Goal: Complete application form

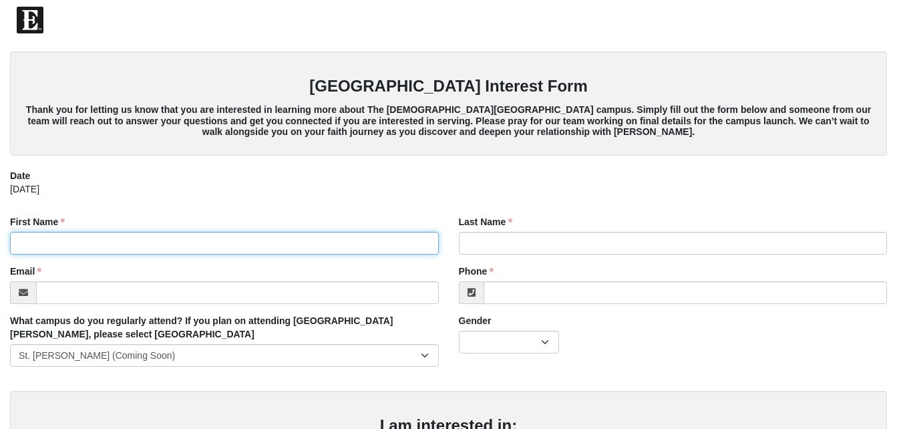
click at [190, 252] on input "First Name" at bounding box center [224, 243] width 429 height 23
type input "[PERSON_NAME]"
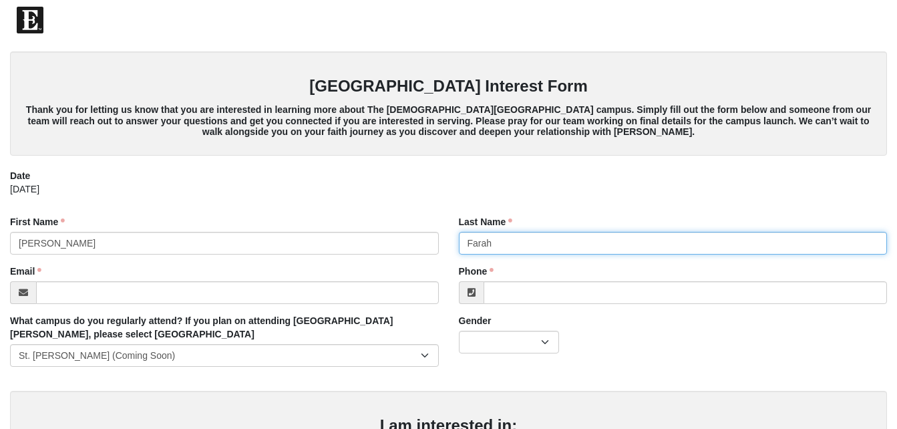
type input "Farah"
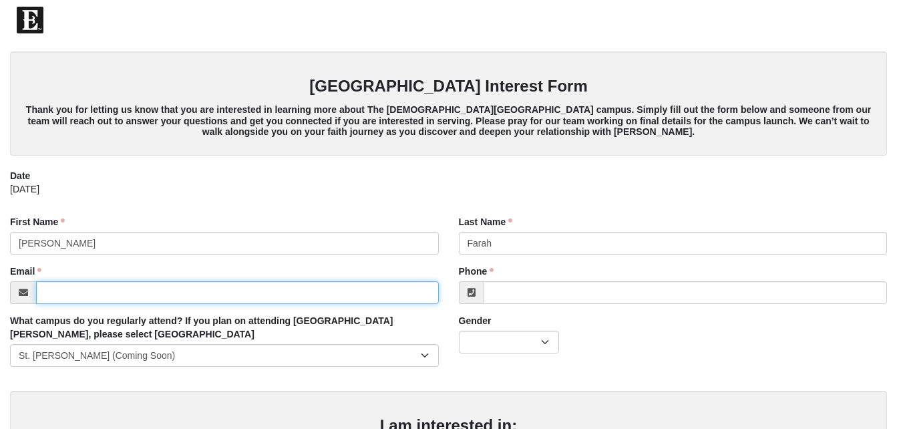
click at [160, 295] on input "Email" at bounding box center [237, 292] width 403 height 23
type input "[EMAIL_ADDRESS][DOMAIN_NAME]"
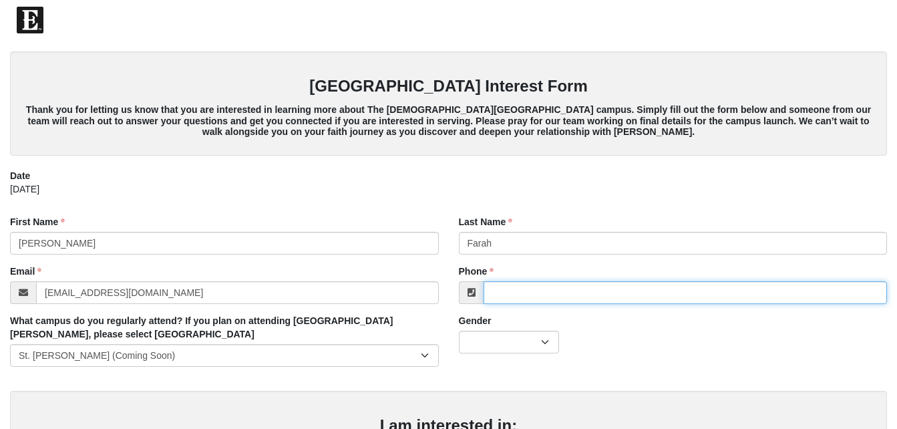
click at [538, 294] on input "Phone" at bounding box center [686, 292] width 404 height 23
type input "[PHONE_NUMBER]"
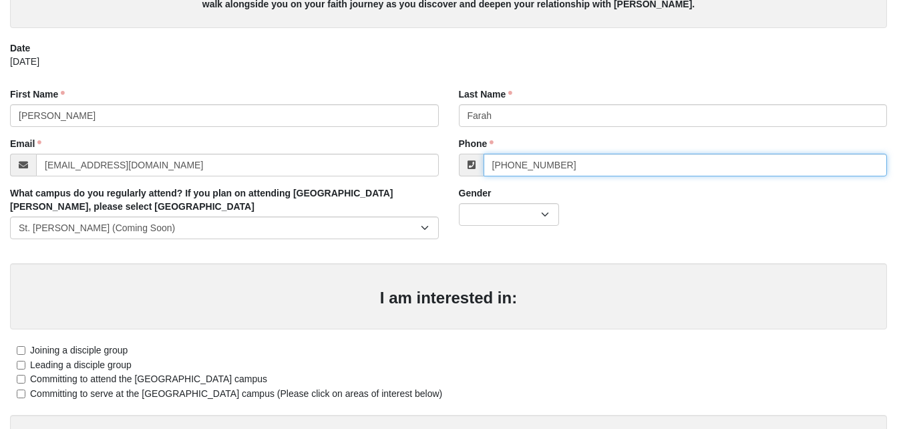
scroll to position [139, 0]
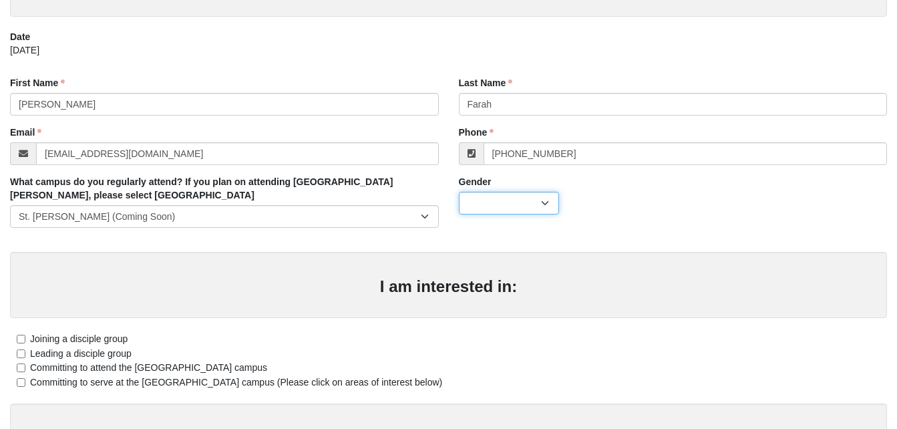
click at [539, 195] on select "[DEMOGRAPHIC_DATA] [DEMOGRAPHIC_DATA]" at bounding box center [509, 203] width 100 height 23
select select "2"
click at [459, 192] on select "[DEMOGRAPHIC_DATA] [DEMOGRAPHIC_DATA]" at bounding box center [509, 203] width 100 height 23
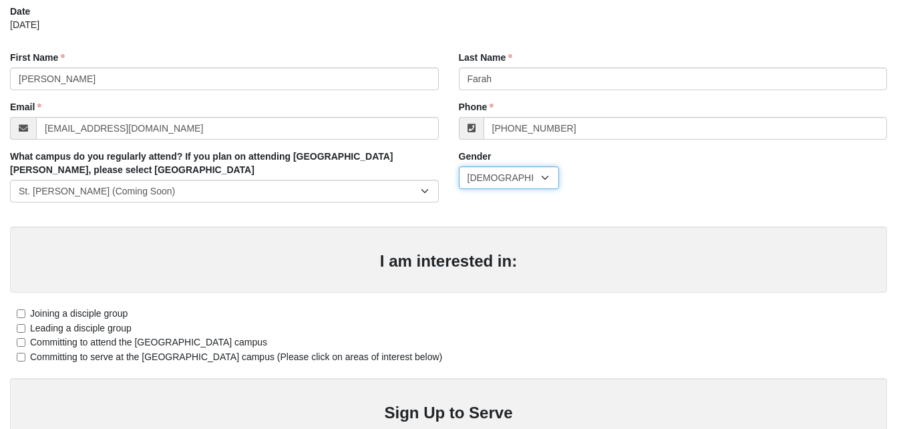
scroll to position [165, 0]
click at [116, 344] on span "Committing to attend the [GEOGRAPHIC_DATA] campus" at bounding box center [148, 341] width 237 height 11
click at [25, 344] on input "Committing to attend the [GEOGRAPHIC_DATA] campus" at bounding box center [21, 341] width 9 height 9
checkbox input "true"
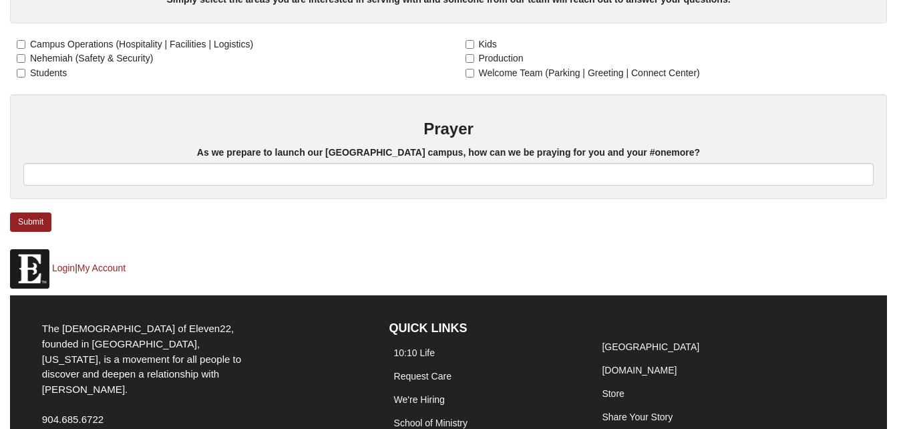
scroll to position [602, 0]
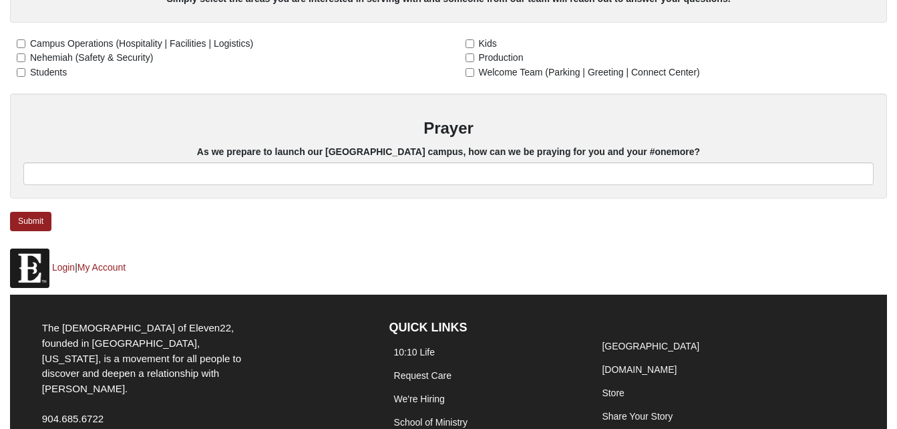
click at [45, 215] on link "Submit" at bounding box center [30, 221] width 41 height 19
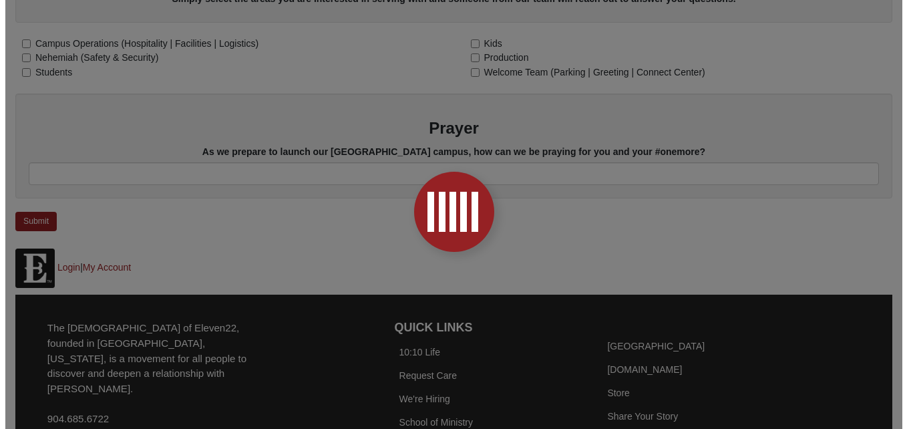
scroll to position [0, 0]
